Goal: Communication & Community: Answer question/provide support

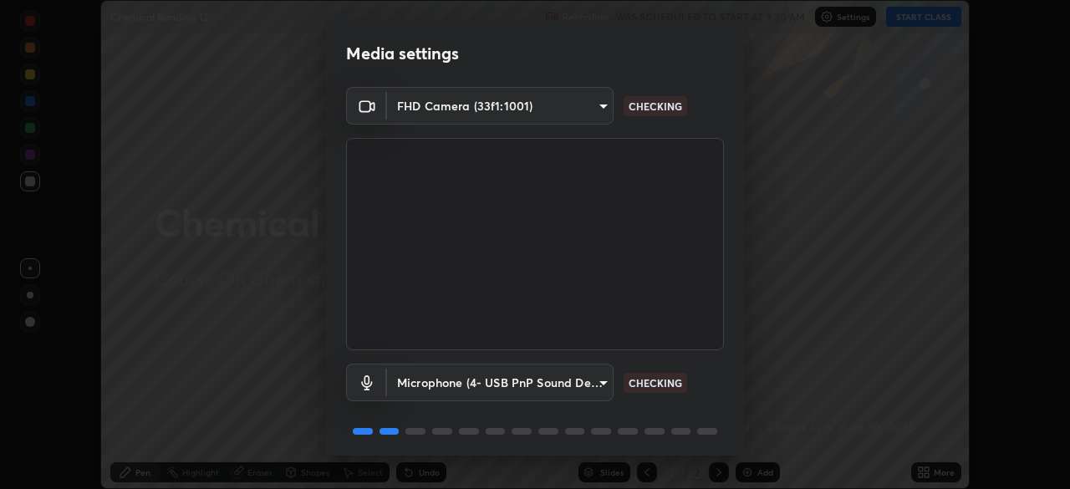
scroll to position [59, 0]
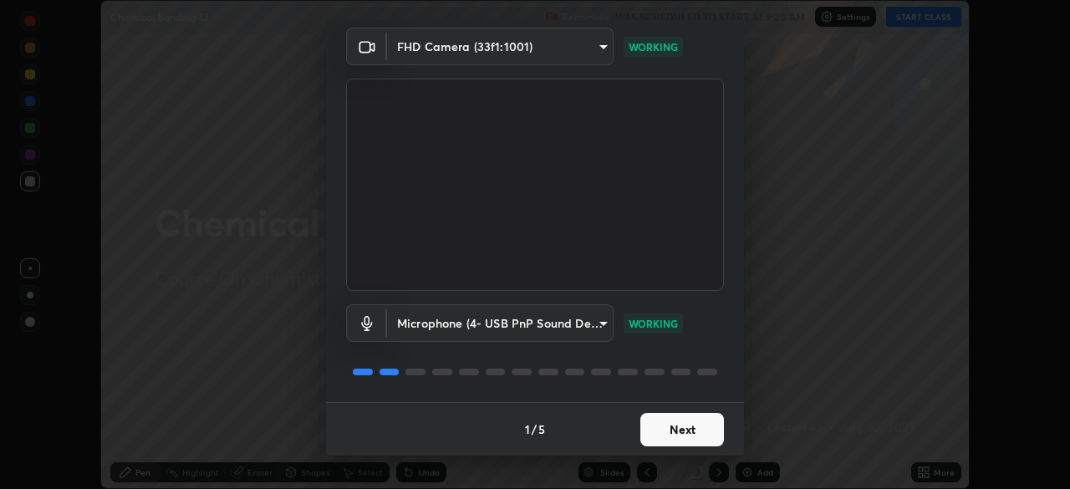
click at [694, 435] on button "Next" at bounding box center [682, 429] width 84 height 33
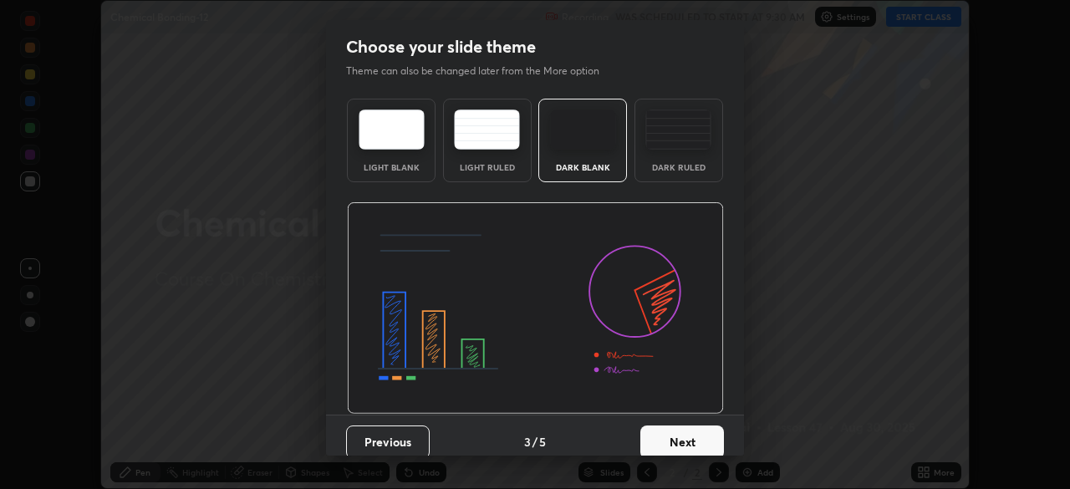
click at [697, 430] on button "Next" at bounding box center [682, 441] width 84 height 33
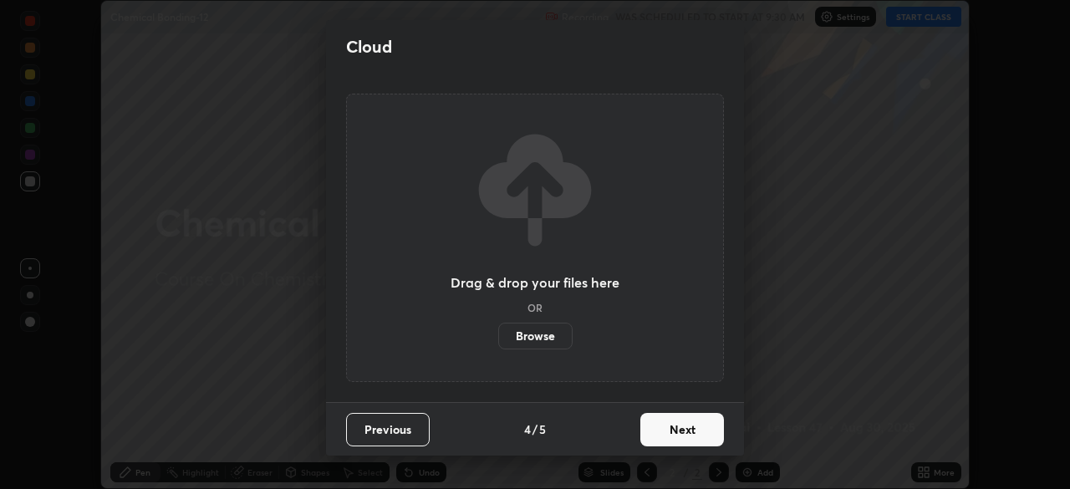
click at [699, 430] on button "Next" at bounding box center [682, 429] width 84 height 33
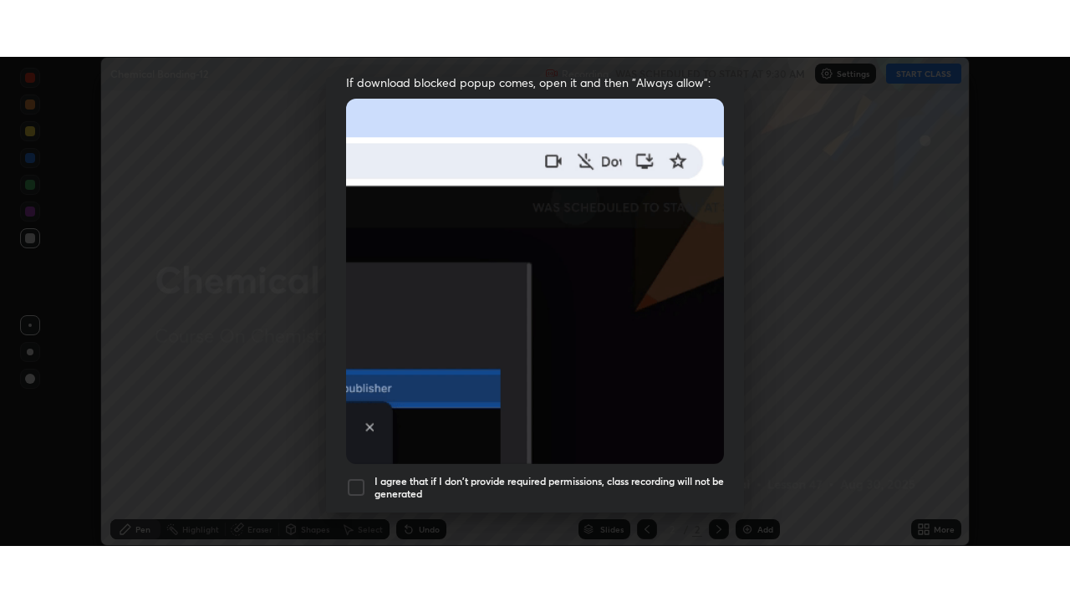
scroll to position [400, 0]
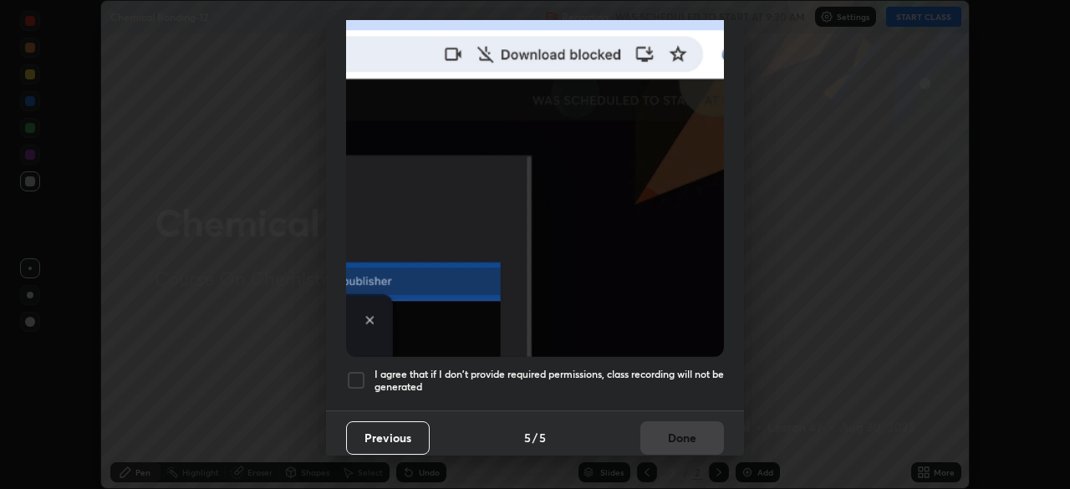
click at [358, 372] on div at bounding box center [356, 380] width 20 height 20
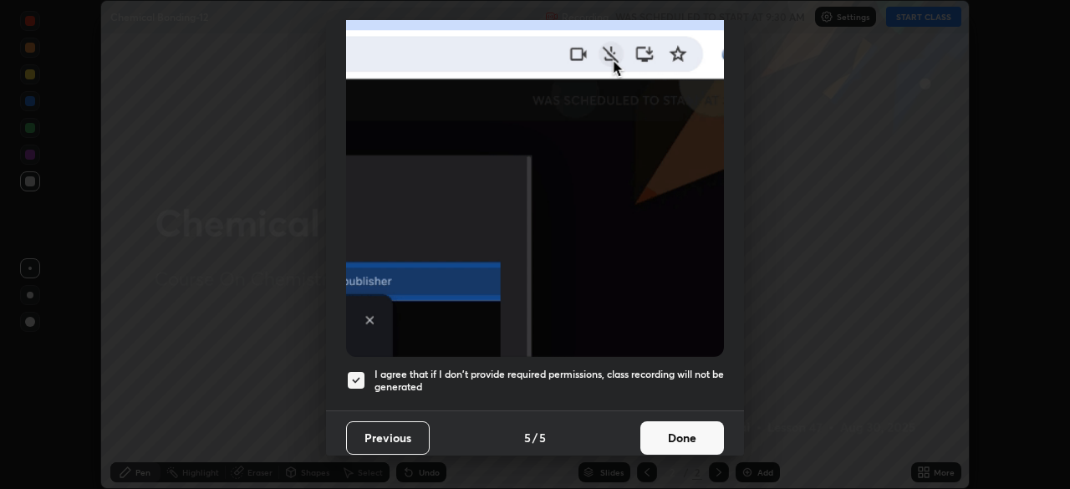
click at [686, 431] on button "Done" at bounding box center [682, 437] width 84 height 33
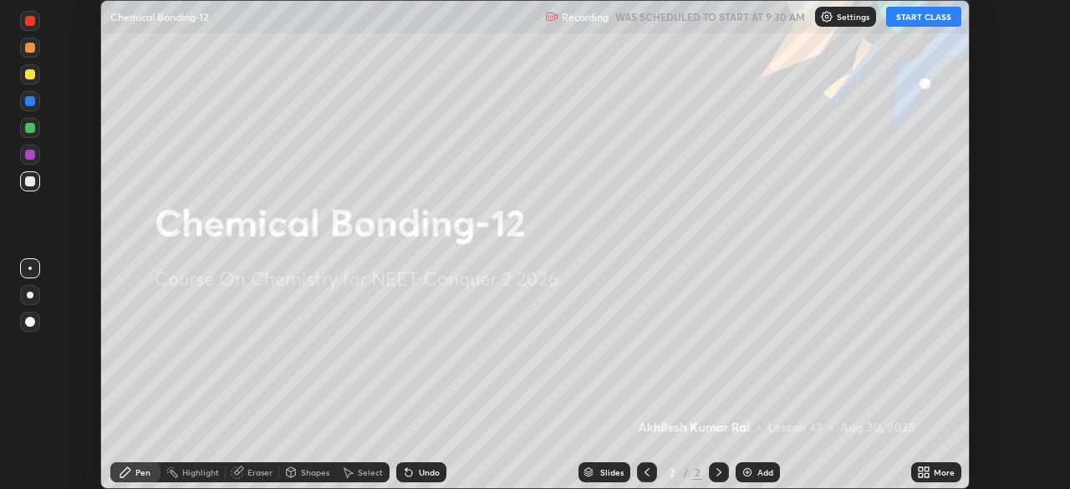
click at [922, 15] on button "START CLASS" at bounding box center [923, 17] width 75 height 20
click at [926, 475] on icon at bounding box center [926, 475] width 4 height 4
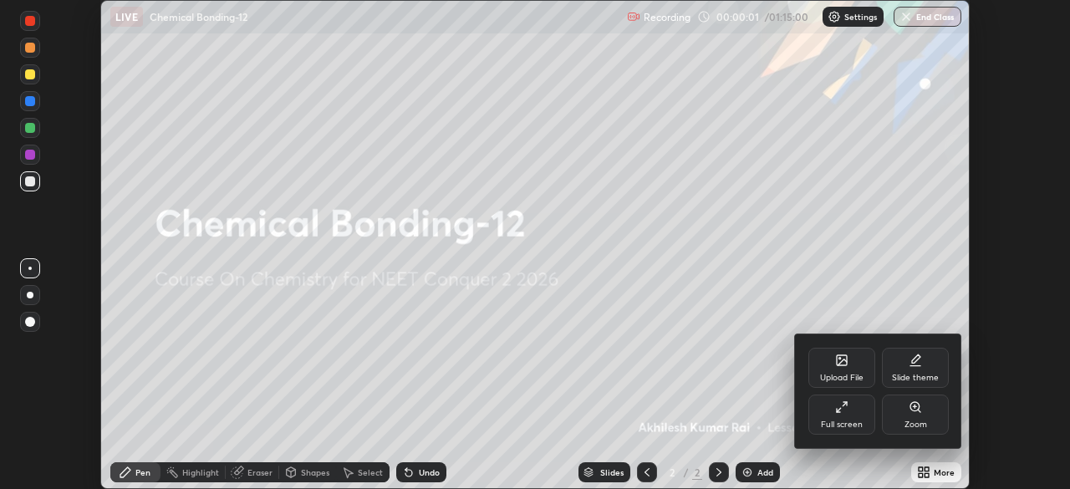
click at [849, 415] on div "Full screen" at bounding box center [841, 414] width 67 height 40
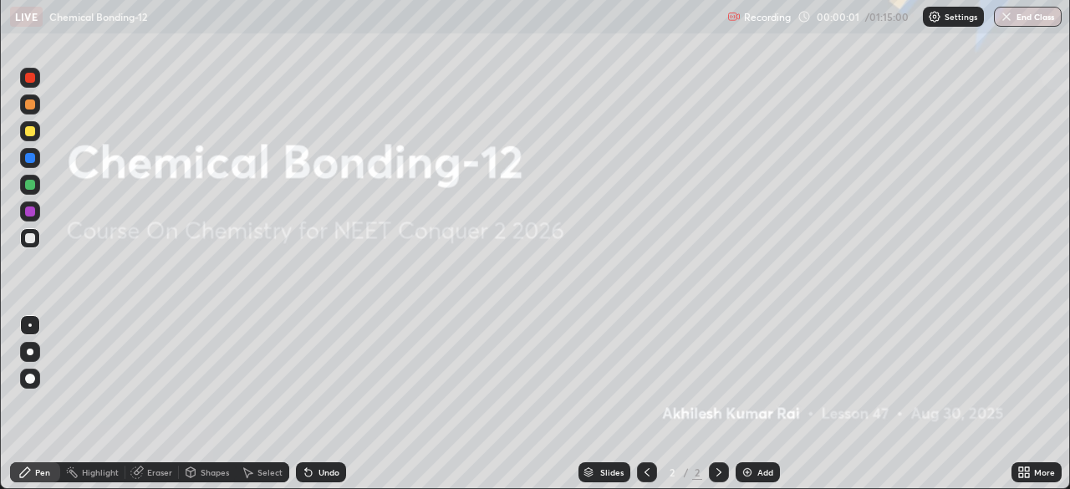
scroll to position [602, 1070]
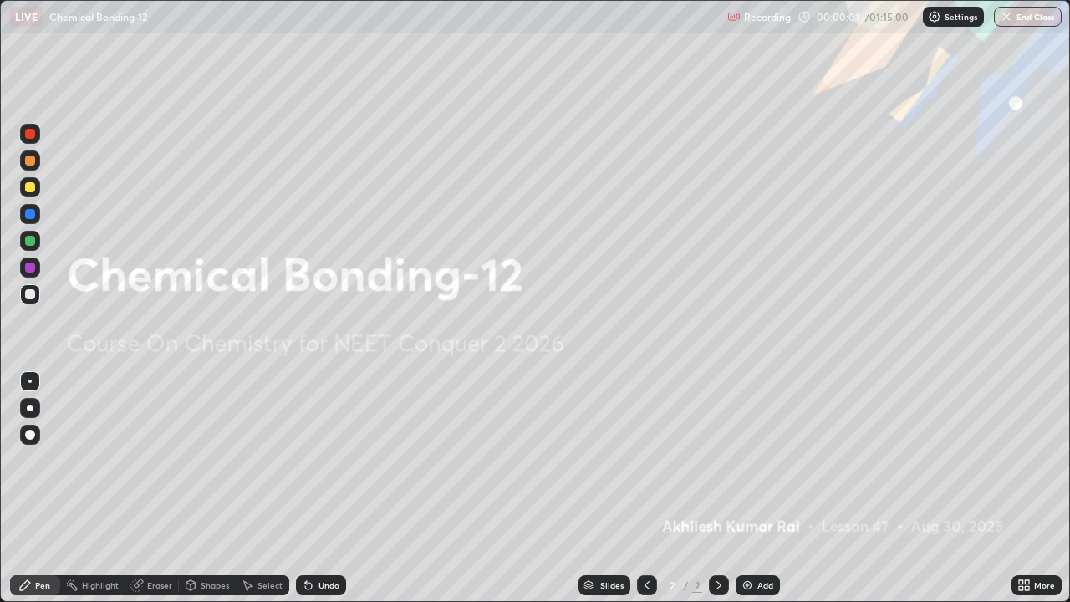
click at [759, 488] on div "Add" at bounding box center [765, 585] width 16 height 8
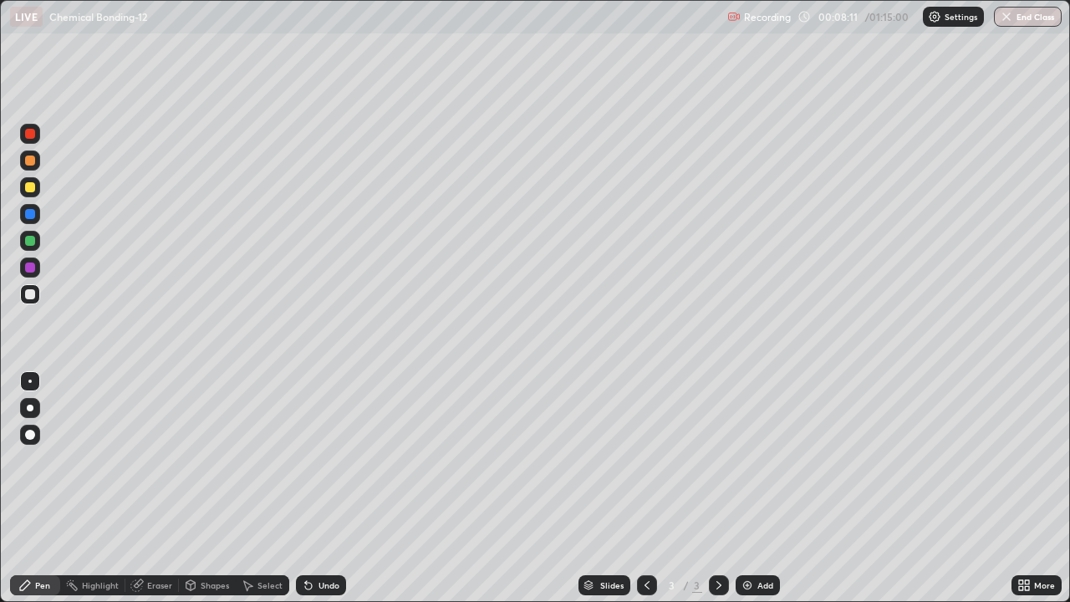
click at [765, 488] on div "Add" at bounding box center [765, 585] width 16 height 8
click at [28, 194] on div at bounding box center [30, 187] width 20 height 20
click at [33, 297] on div at bounding box center [30, 294] width 10 height 10
click at [30, 193] on div at bounding box center [30, 187] width 20 height 20
click at [759, 488] on div "Add" at bounding box center [757, 585] width 44 height 20
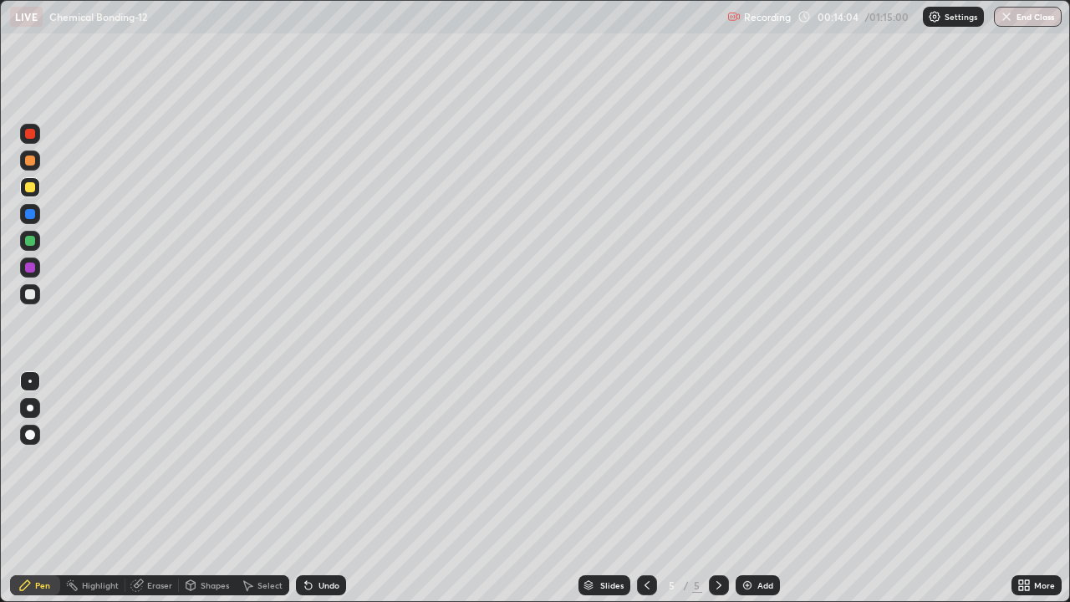
click at [27, 296] on div at bounding box center [30, 294] width 10 height 10
click at [31, 193] on div at bounding box center [30, 187] width 20 height 20
click at [30, 188] on div at bounding box center [30, 187] width 10 height 10
click at [34, 296] on div at bounding box center [30, 294] width 10 height 10
click at [765, 488] on div "Add" at bounding box center [757, 585] width 44 height 20
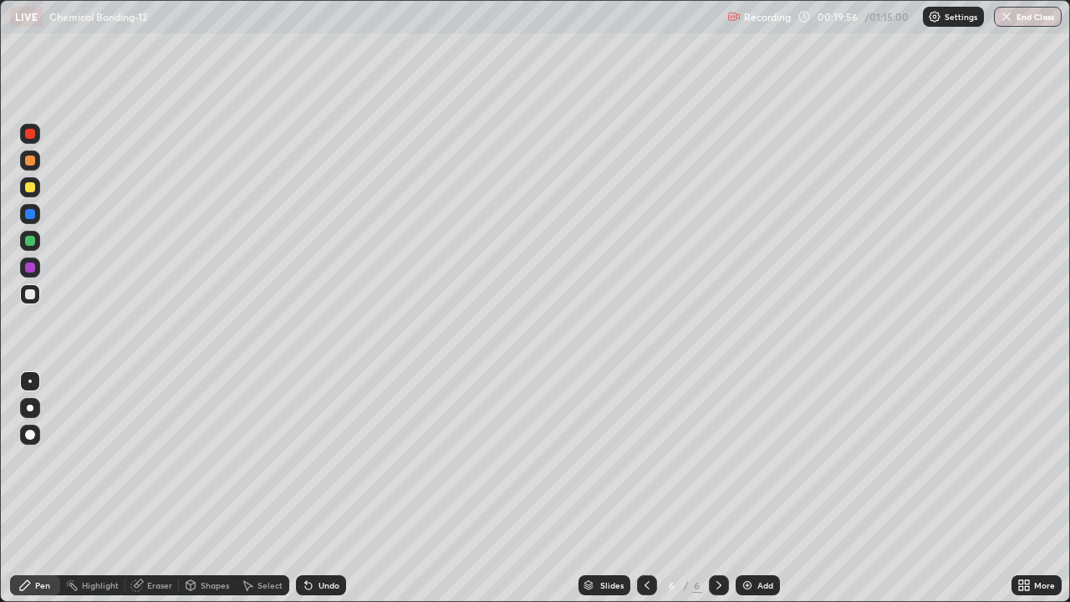
click at [38, 190] on div at bounding box center [30, 187] width 20 height 20
click at [38, 291] on div at bounding box center [30, 294] width 20 height 20
click at [31, 187] on div at bounding box center [30, 187] width 10 height 10
click at [757, 488] on div "Add" at bounding box center [765, 585] width 16 height 8
click at [749, 488] on img at bounding box center [746, 584] width 13 height 13
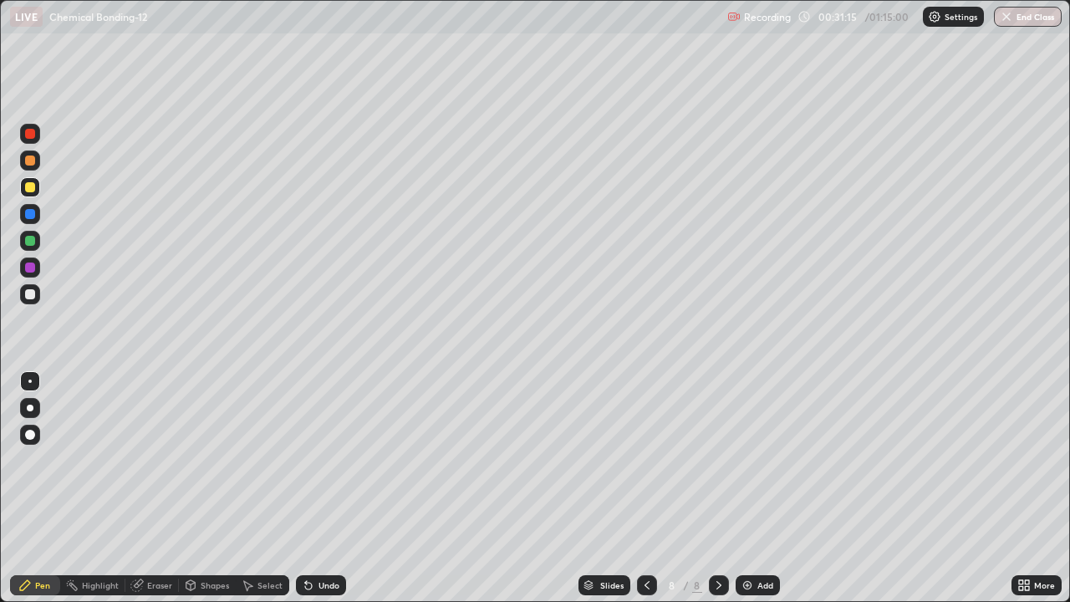
click at [31, 294] on div at bounding box center [30, 294] width 10 height 10
click at [33, 187] on div at bounding box center [30, 187] width 10 height 10
click at [39, 292] on div at bounding box center [30, 294] width 20 height 20
click at [31, 191] on div at bounding box center [30, 187] width 10 height 10
click at [31, 187] on div at bounding box center [30, 187] width 10 height 10
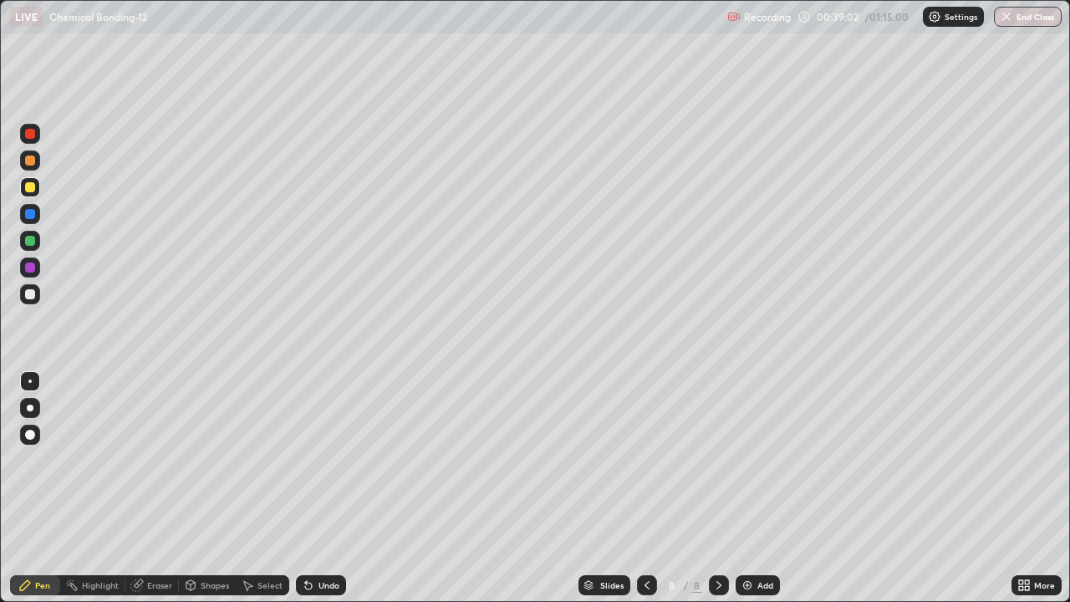
click at [164, 488] on div "Eraser" at bounding box center [151, 585] width 53 height 20
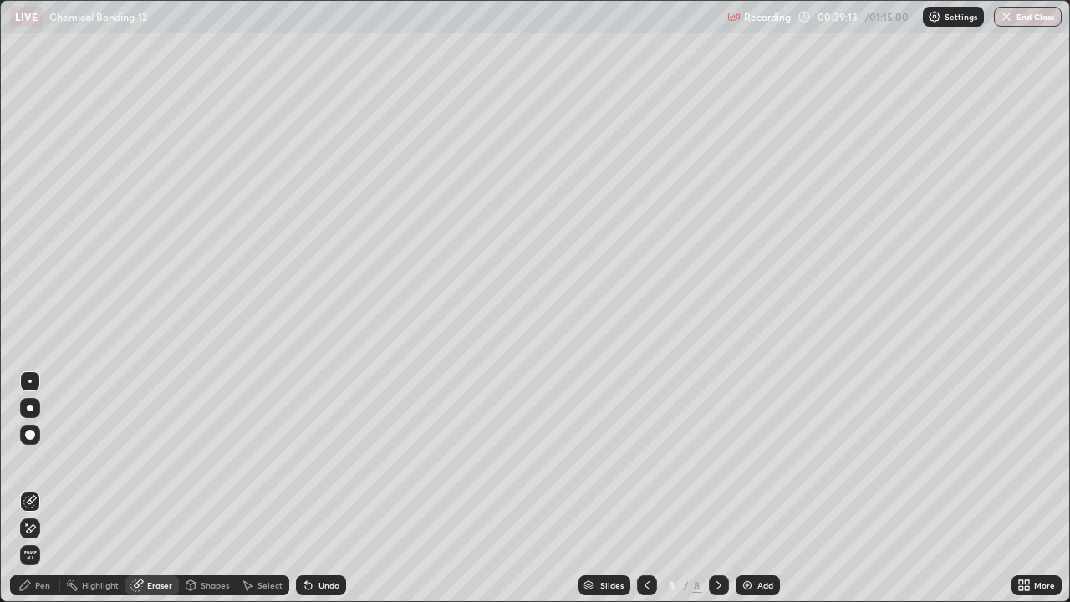
click at [45, 488] on div "Pen" at bounding box center [42, 585] width 15 height 8
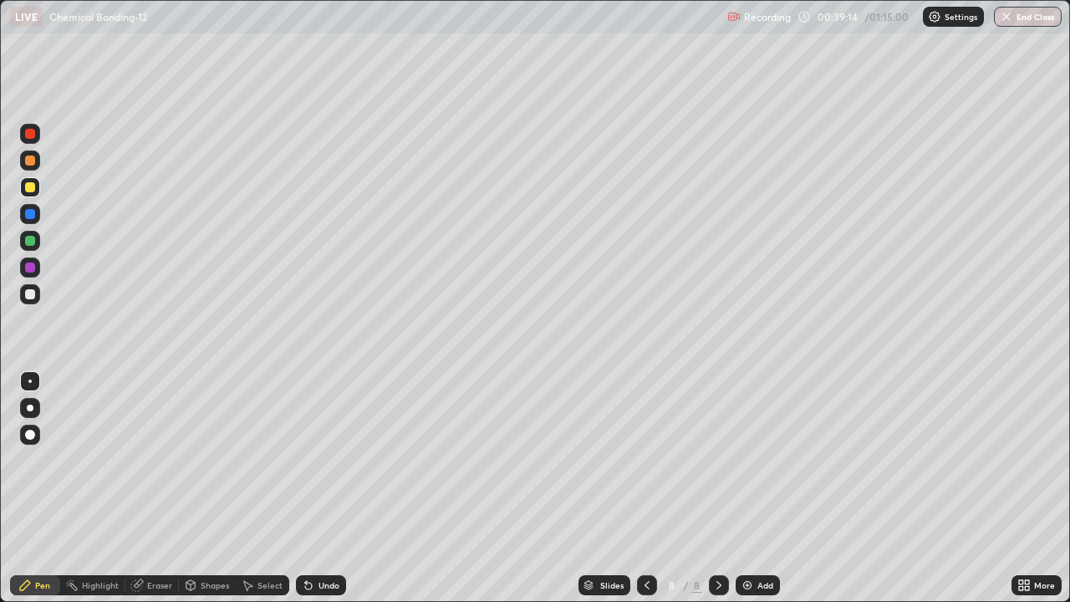
click at [37, 292] on div at bounding box center [30, 294] width 20 height 20
click at [752, 488] on img at bounding box center [746, 584] width 13 height 13
click at [37, 295] on div at bounding box center [30, 294] width 20 height 20
click at [27, 193] on div at bounding box center [30, 187] width 20 height 20
click at [760, 488] on div "Add" at bounding box center [765, 585] width 16 height 8
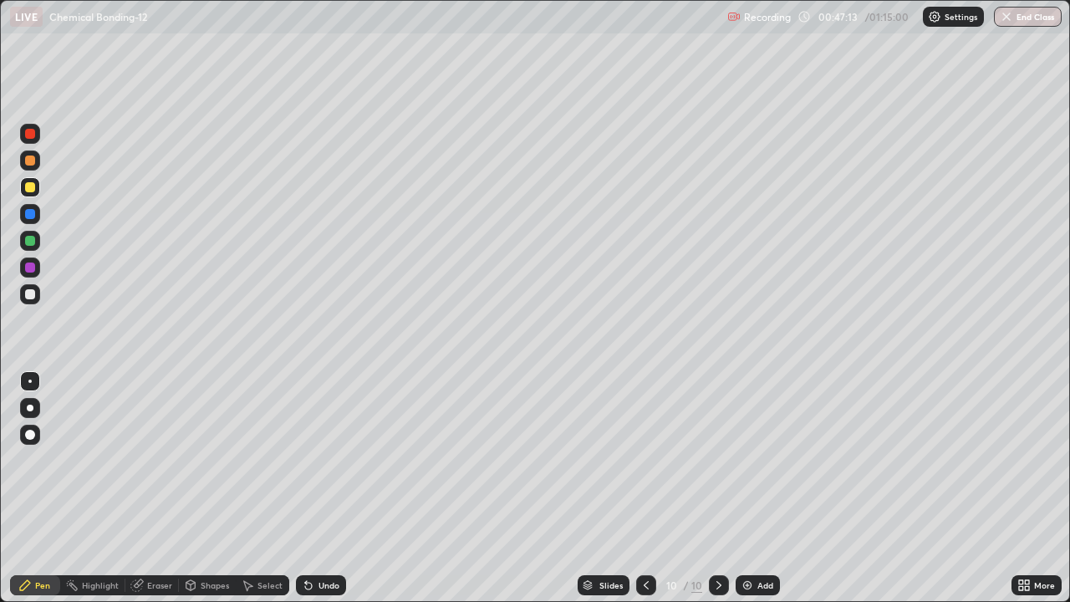
click at [763, 488] on div "Add" at bounding box center [765, 585] width 16 height 8
click at [30, 292] on div at bounding box center [30, 294] width 10 height 10
click at [34, 186] on div at bounding box center [30, 187] width 10 height 10
click at [766, 488] on div "Add" at bounding box center [757, 585] width 44 height 20
click at [33, 296] on div at bounding box center [30, 294] width 10 height 10
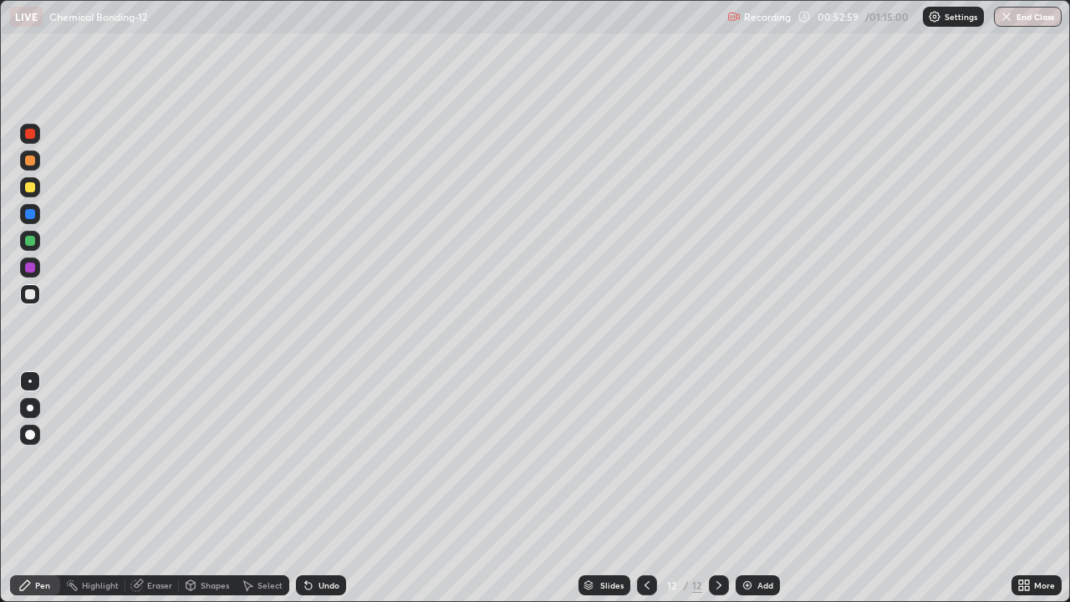
click at [32, 194] on div at bounding box center [30, 187] width 20 height 20
click at [32, 243] on div at bounding box center [30, 241] width 10 height 10
click at [31, 267] on div at bounding box center [30, 267] width 10 height 10
click at [29, 292] on div at bounding box center [30, 294] width 10 height 10
click at [764, 488] on div "Add" at bounding box center [765, 585] width 16 height 8
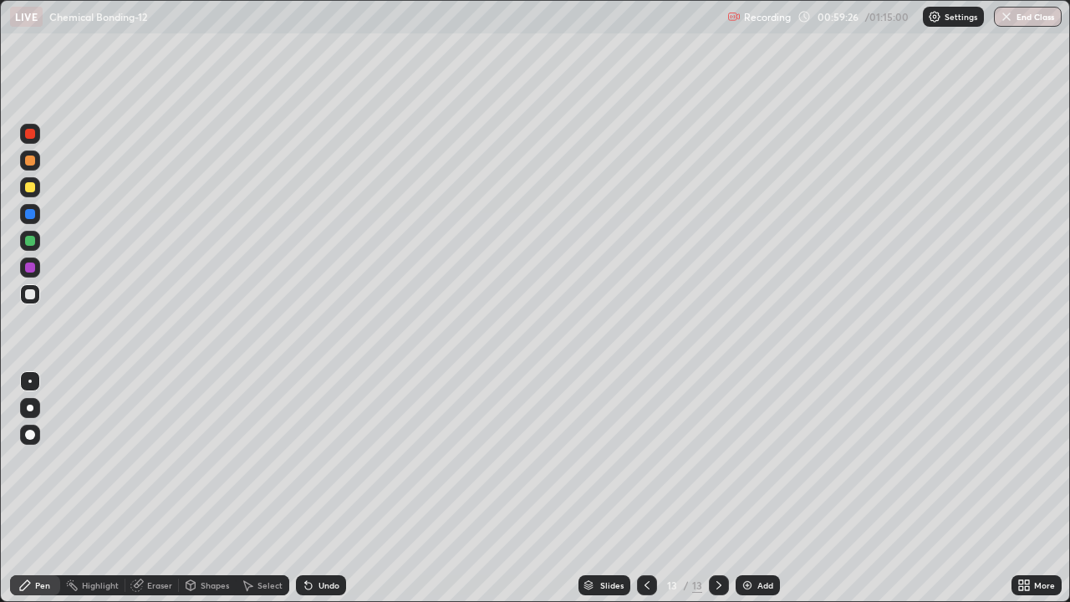
click at [33, 191] on div at bounding box center [30, 187] width 10 height 10
click at [33, 270] on div at bounding box center [30, 267] width 10 height 10
click at [31, 238] on div at bounding box center [30, 241] width 10 height 10
click at [31, 294] on div at bounding box center [30, 294] width 10 height 10
click at [160, 488] on div "Eraser" at bounding box center [159, 585] width 25 height 8
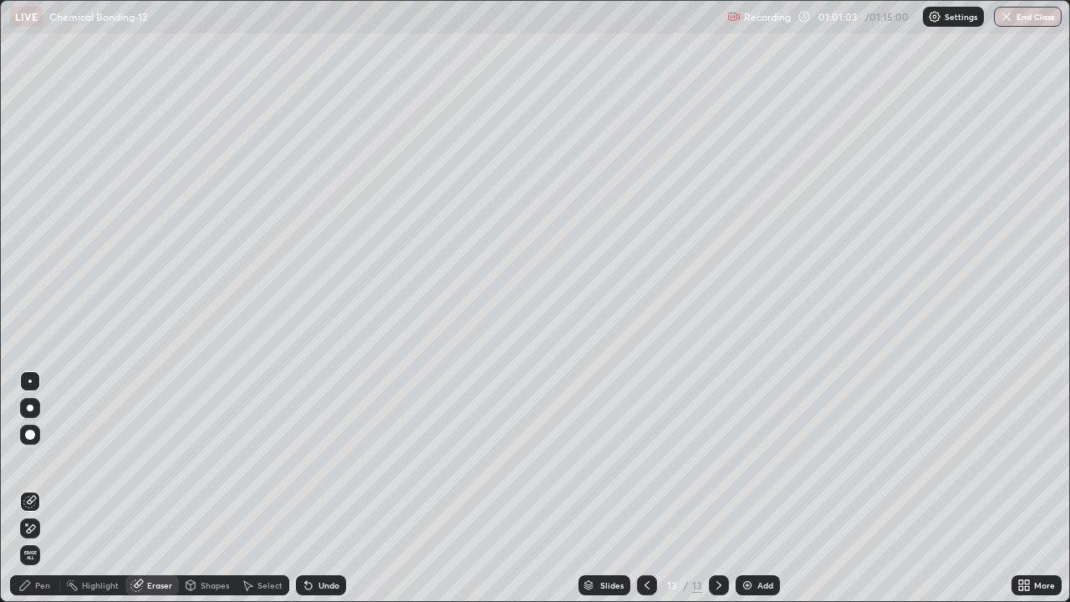
click at [42, 488] on div "Pen" at bounding box center [42, 585] width 15 height 8
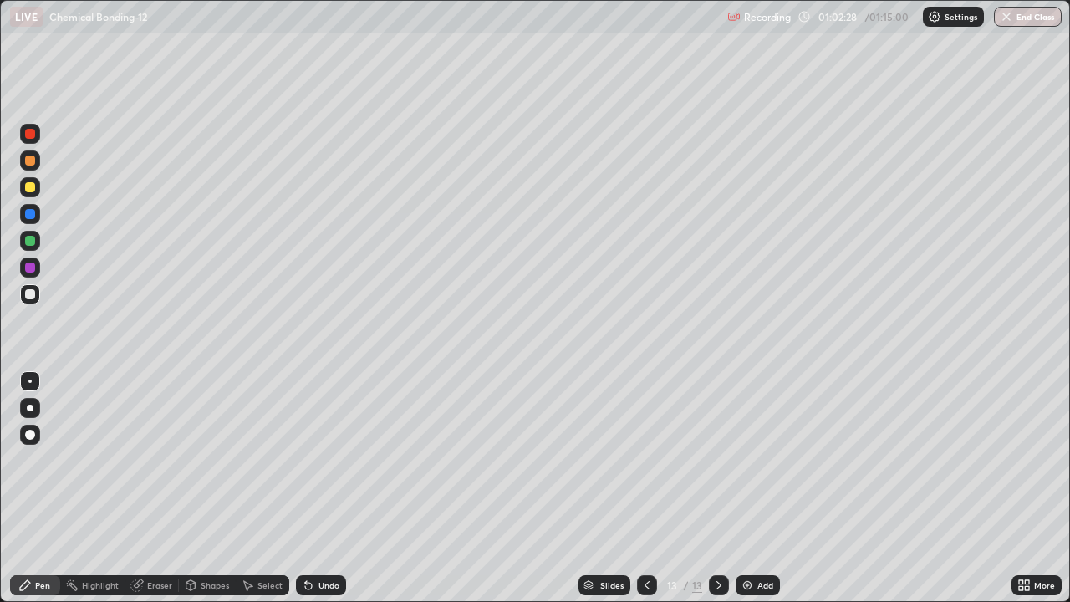
click at [139, 488] on icon at bounding box center [136, 584] width 13 height 13
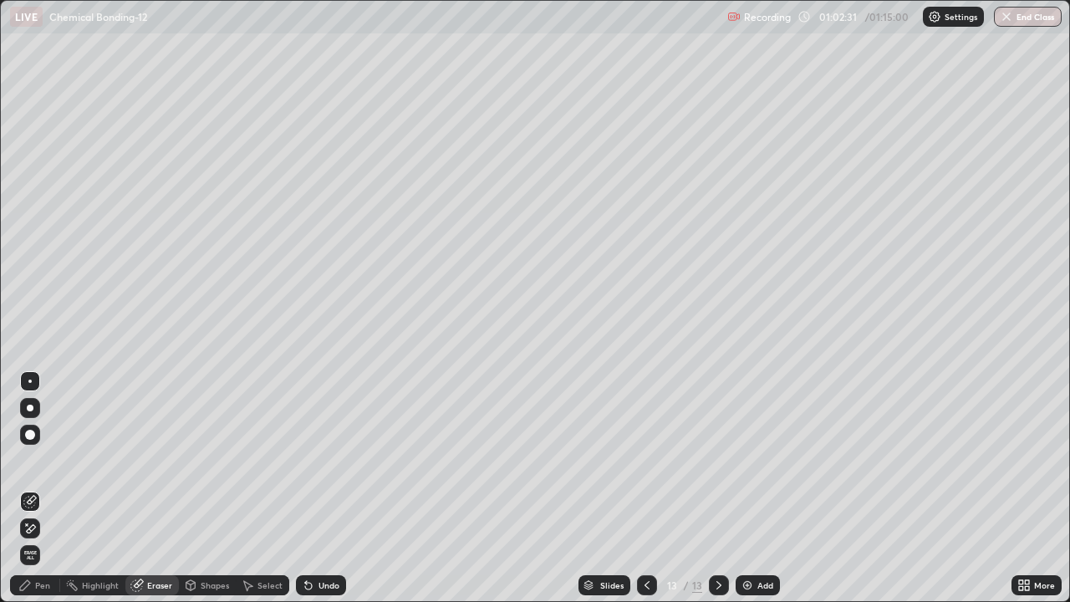
click at [48, 488] on div "Pen" at bounding box center [42, 585] width 15 height 8
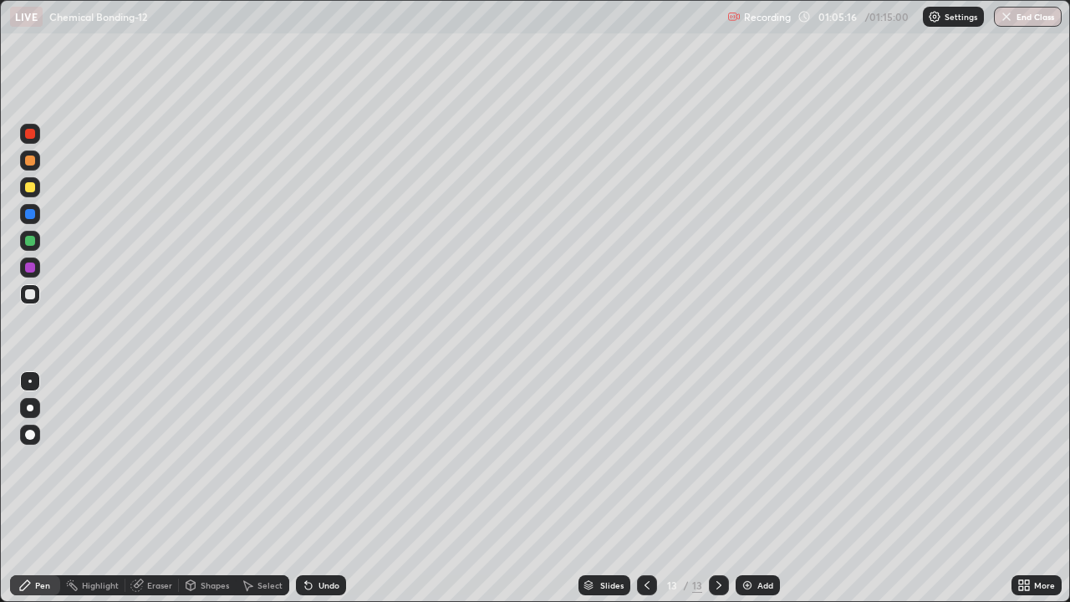
click at [770, 488] on div "Add" at bounding box center [765, 585] width 16 height 8
click at [37, 190] on div at bounding box center [30, 187] width 20 height 20
click at [763, 488] on div "Add" at bounding box center [765, 585] width 16 height 8
click at [1037, 25] on button "End Class" at bounding box center [1028, 17] width 66 height 20
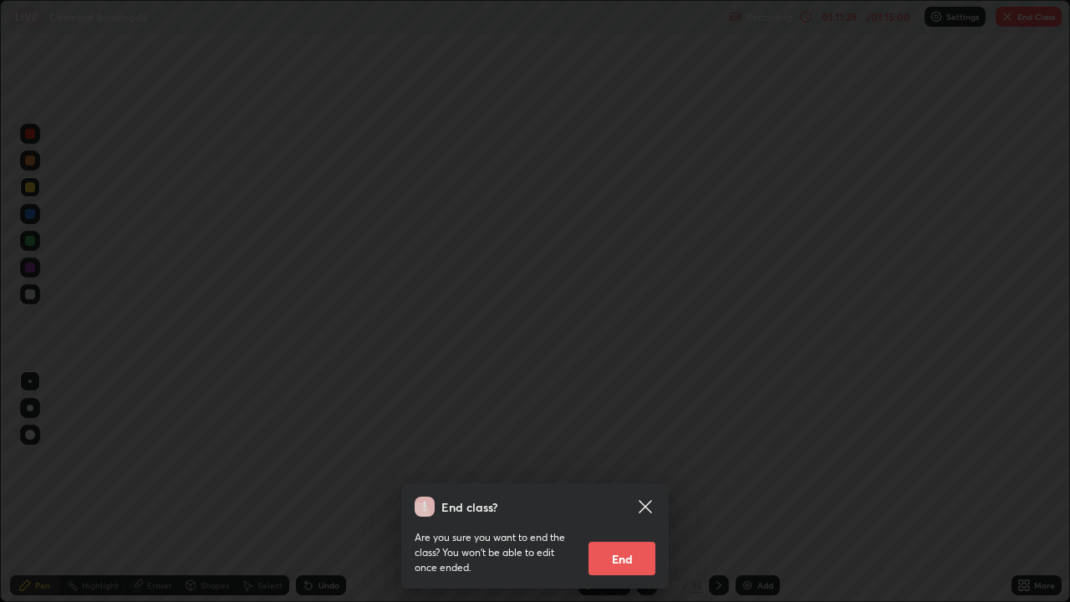
click at [882, 416] on div "End class? Are you sure you want to end the class? You won’t be able to edit on…" at bounding box center [535, 301] width 1070 height 602
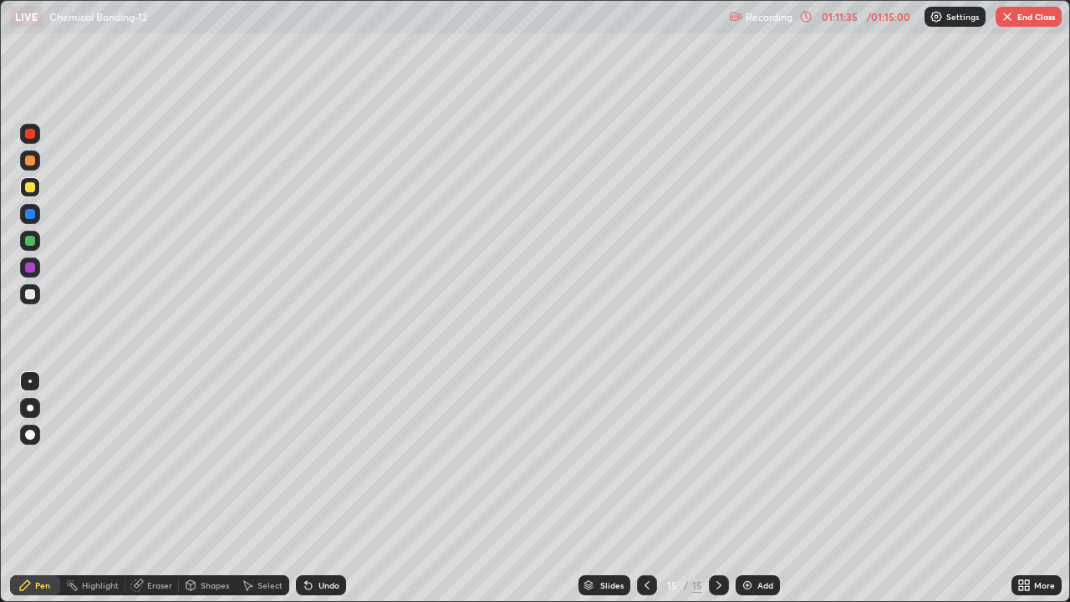
click at [1031, 25] on button "End Class" at bounding box center [1028, 17] width 66 height 20
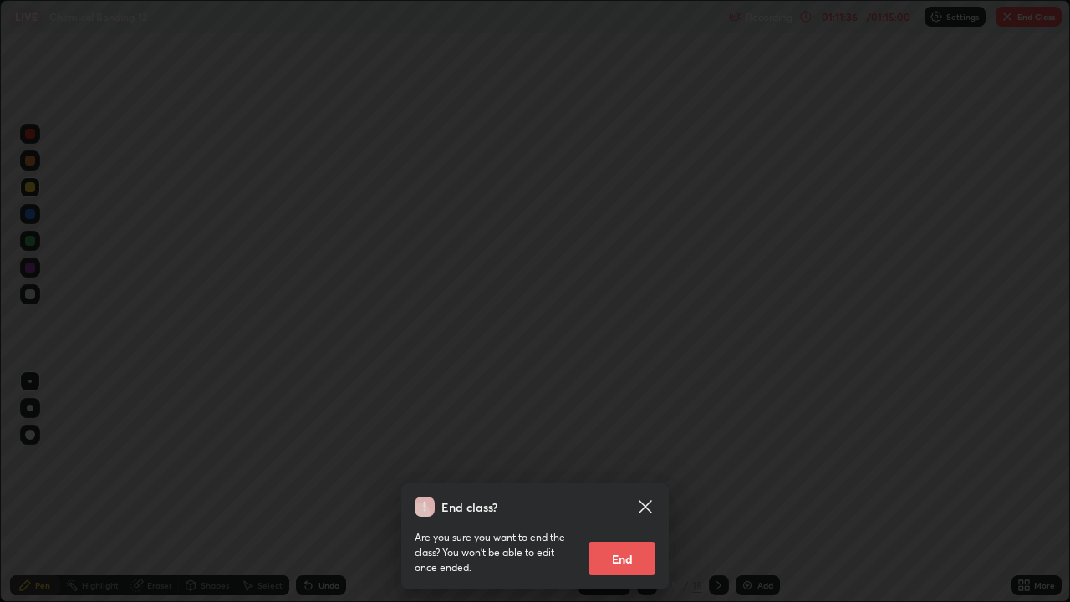
click at [621, 488] on button "End" at bounding box center [621, 557] width 67 height 33
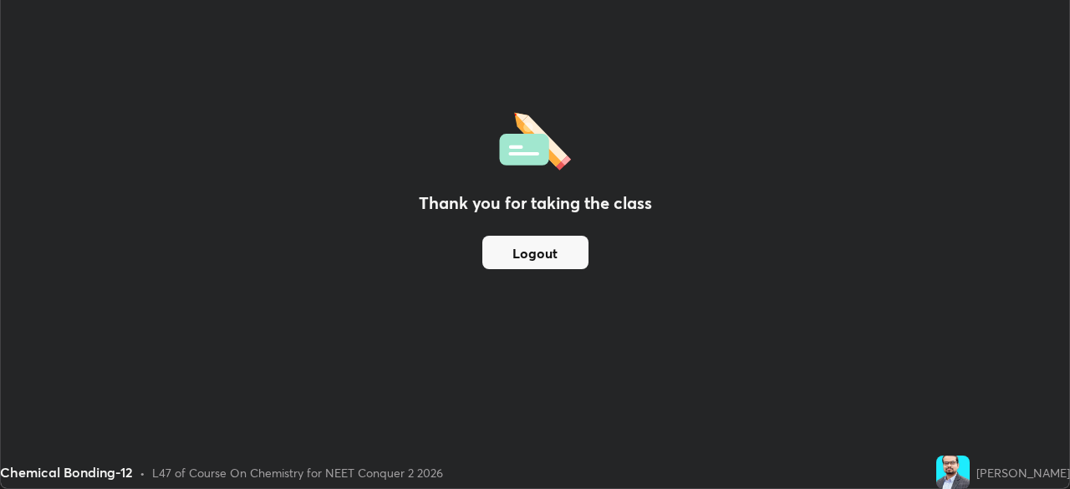
scroll to position [83074, 82493]
